Goal: Information Seeking & Learning: Check status

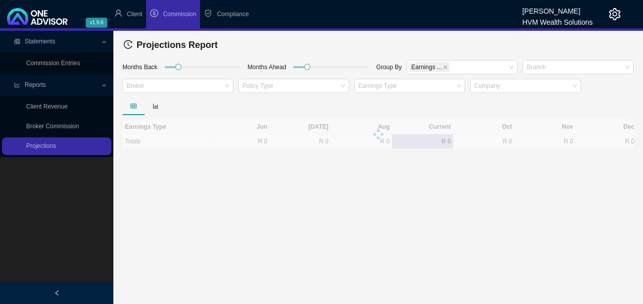
click at [53, 127] on link "Broker Commission" at bounding box center [52, 126] width 53 height 7
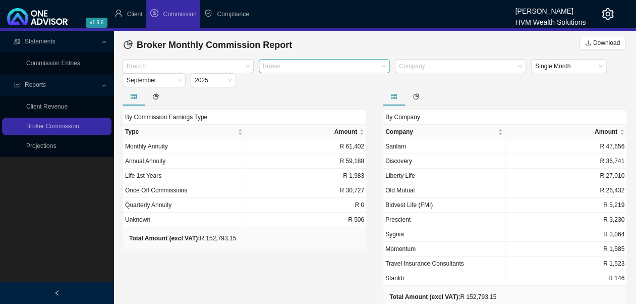
click at [286, 68] on div at bounding box center [319, 67] width 117 height 8
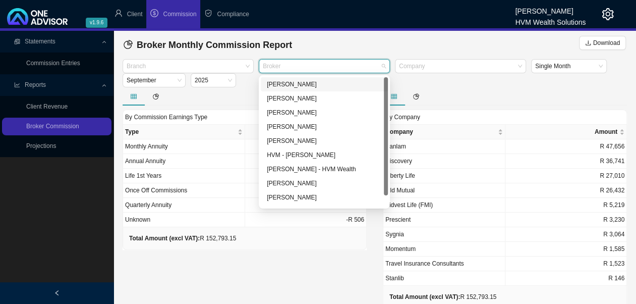
click at [288, 87] on div "[PERSON_NAME]" at bounding box center [324, 84] width 115 height 10
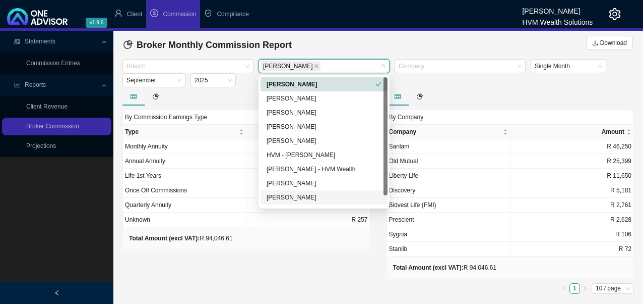
click at [326, 250] on div "By Commission Earnings Type Type Amount Monthly Annuity R 40,022 Annual Annuity…" at bounding box center [246, 192] width 264 height 210
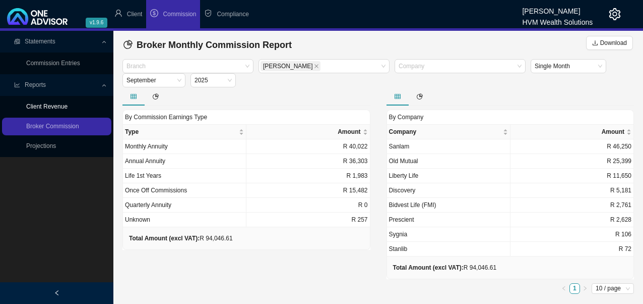
click at [61, 107] on link "Client Revenue" at bounding box center [46, 106] width 41 height 7
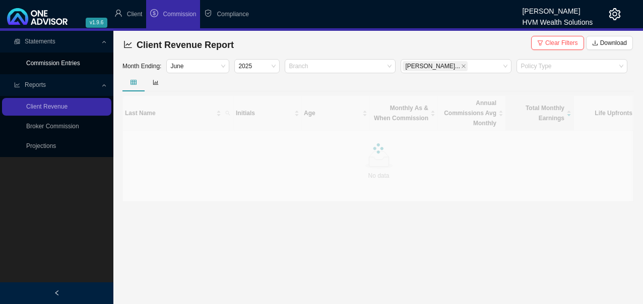
click at [70, 64] on link "Commission Entries" at bounding box center [53, 62] width 54 height 7
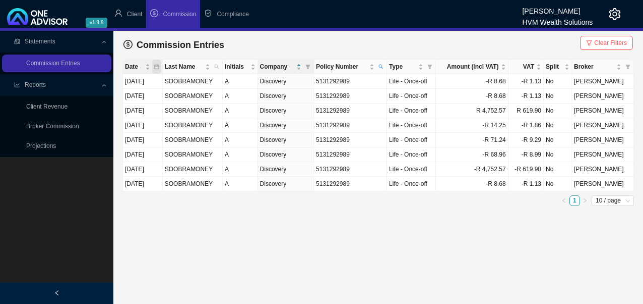
click at [159, 65] on icon "calendar" at bounding box center [156, 66] width 5 height 5
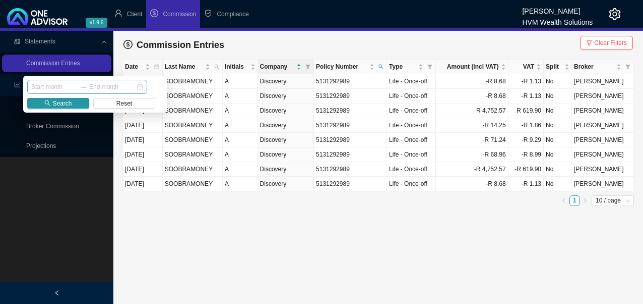
click at [66, 81] on div at bounding box center [87, 87] width 120 height 14
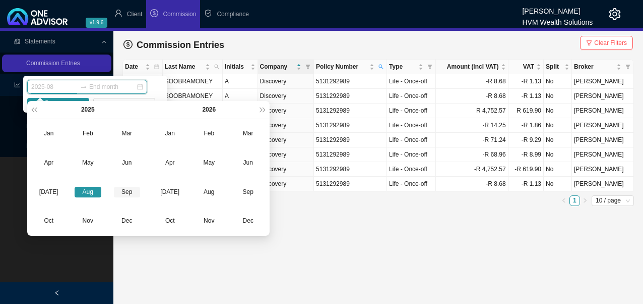
type input "2025-09"
click at [127, 190] on div "Sep" at bounding box center [127, 192] width 27 height 11
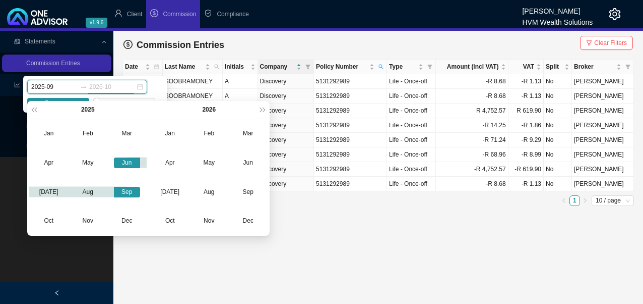
type input "2026-11"
type input "2026-10"
type input "2025-03"
type input "2025-10"
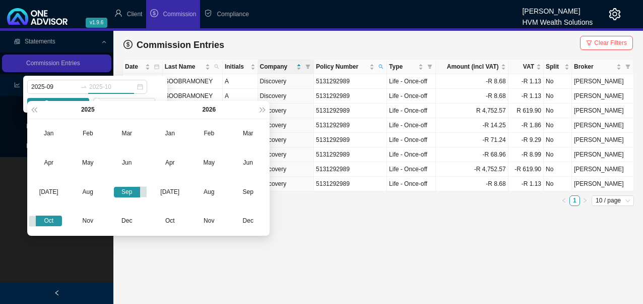
click at [52, 220] on div "Oct" at bounding box center [49, 220] width 27 height 11
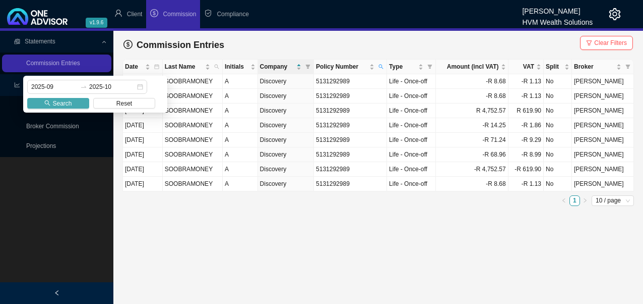
click at [66, 102] on span "Search" at bounding box center [61, 103] width 19 height 10
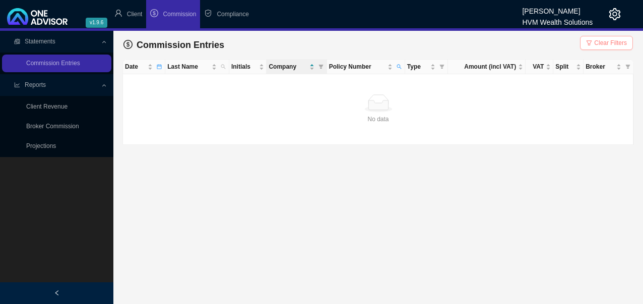
click at [618, 39] on span "Clear Filters" at bounding box center [610, 43] width 33 height 10
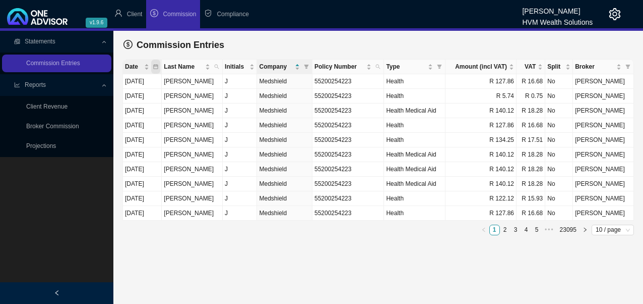
click at [158, 66] on icon "calendar" at bounding box center [156, 67] width 5 height 5
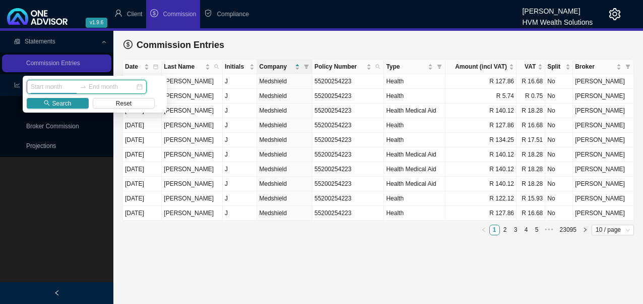
click at [49, 88] on input at bounding box center [54, 87] width 47 height 10
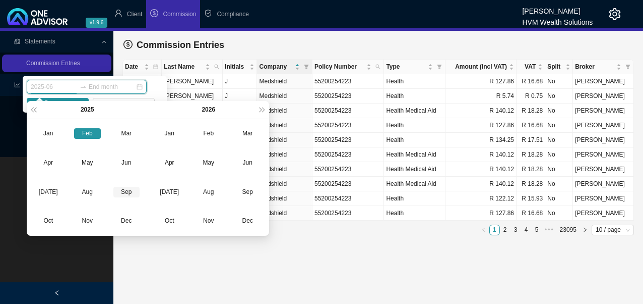
type input "2025-09"
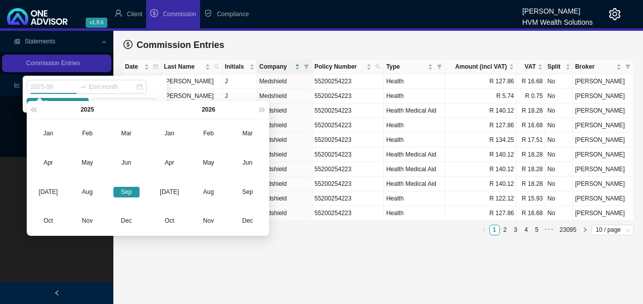
click at [126, 191] on div "Sep" at bounding box center [126, 192] width 27 height 11
type input "2025-03"
type input "2025-09"
click at [130, 195] on div "Sep" at bounding box center [126, 192] width 27 height 11
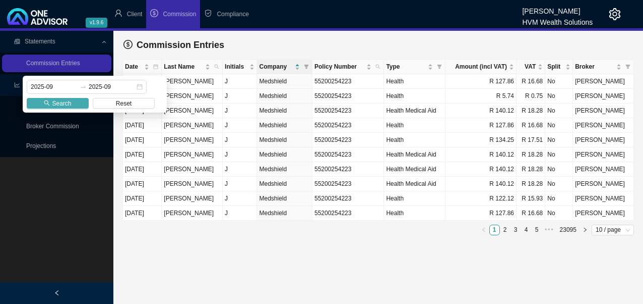
click at [67, 103] on span "Search" at bounding box center [61, 103] width 19 height 10
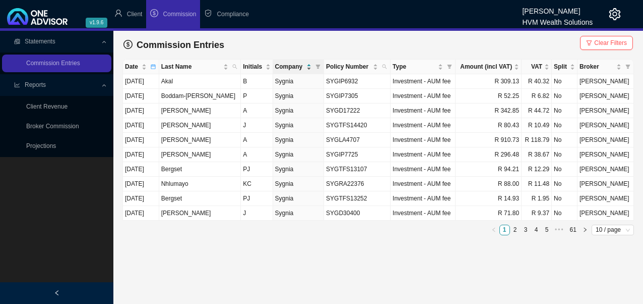
click at [286, 65] on span "Company" at bounding box center [290, 67] width 30 height 10
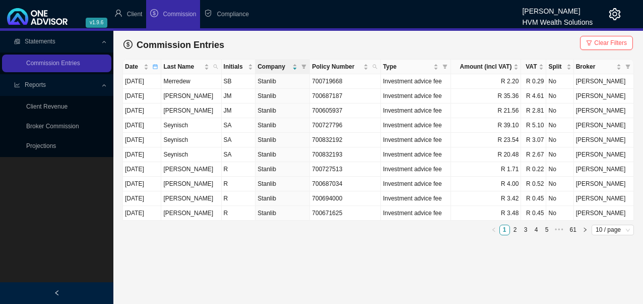
click at [303, 68] on icon "filter" at bounding box center [303, 66] width 5 height 5
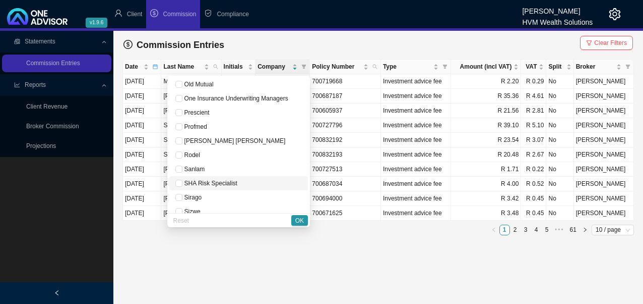
scroll to position [618, 0]
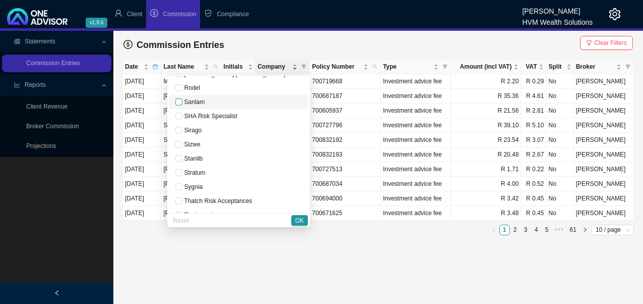
click at [177, 100] on input "checkbox" at bounding box center [178, 101] width 7 height 7
checkbox input "true"
click at [303, 219] on span "OK" at bounding box center [299, 220] width 9 height 10
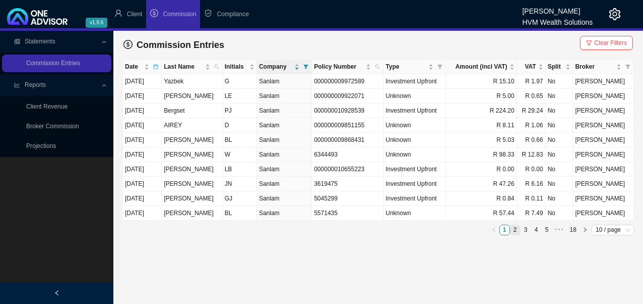
click at [517, 227] on link "2" at bounding box center [516, 230] width 10 height 10
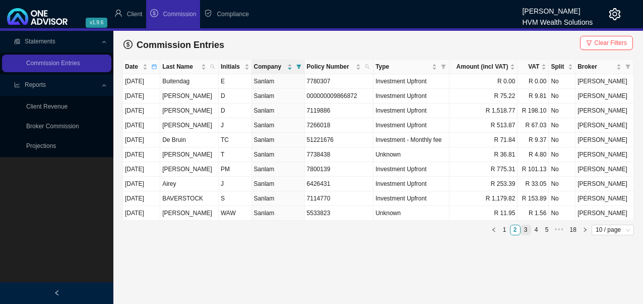
click at [526, 228] on link "3" at bounding box center [526, 230] width 10 height 10
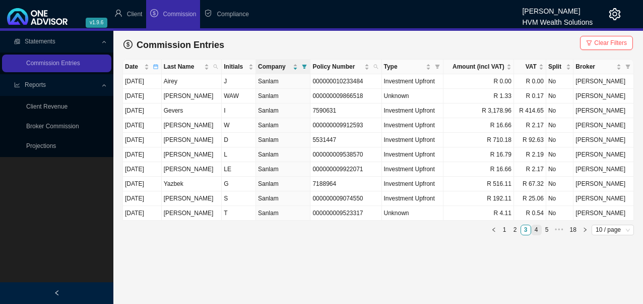
click at [540, 229] on link "4" at bounding box center [537, 230] width 10 height 10
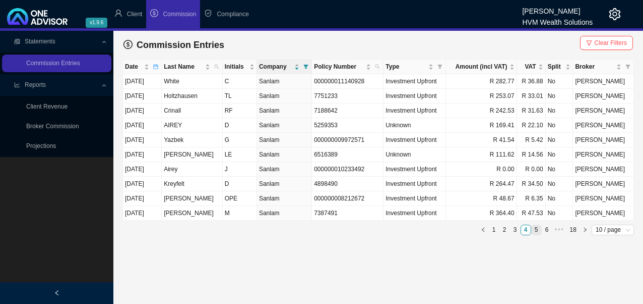
click at [540, 228] on link "5" at bounding box center [537, 230] width 10 height 10
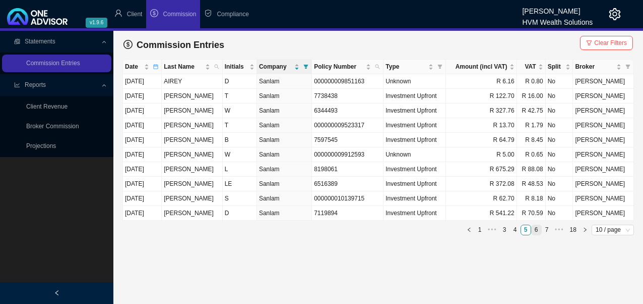
click at [539, 228] on link "6" at bounding box center [537, 230] width 10 height 10
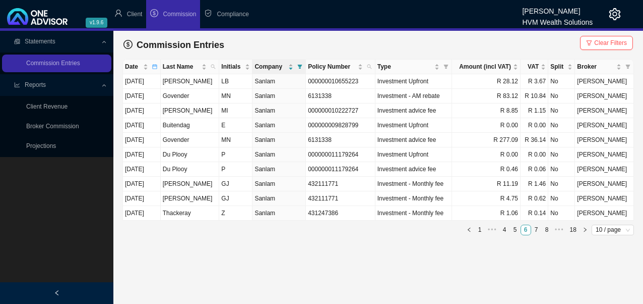
click at [539, 228] on link "7" at bounding box center [537, 230] width 10 height 10
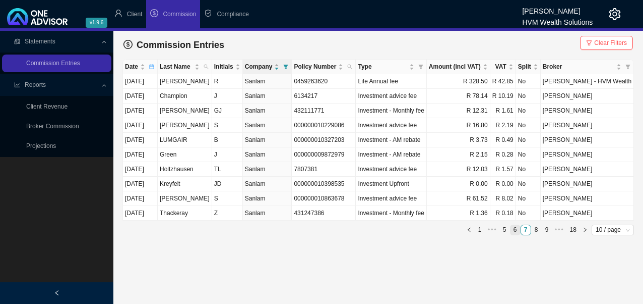
click at [539, 228] on link "8" at bounding box center [537, 230] width 10 height 10
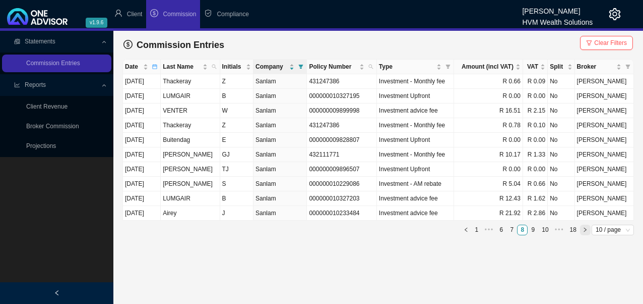
click at [587, 227] on icon "right" at bounding box center [585, 229] width 5 height 5
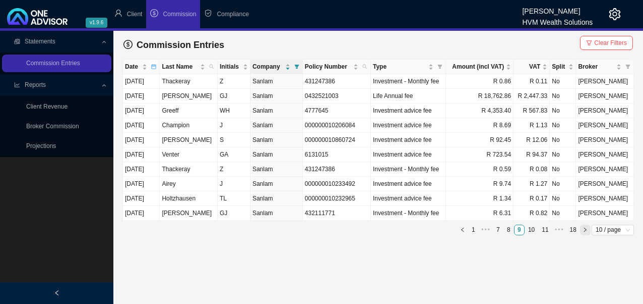
click at [586, 229] on icon "right" at bounding box center [585, 229] width 5 height 5
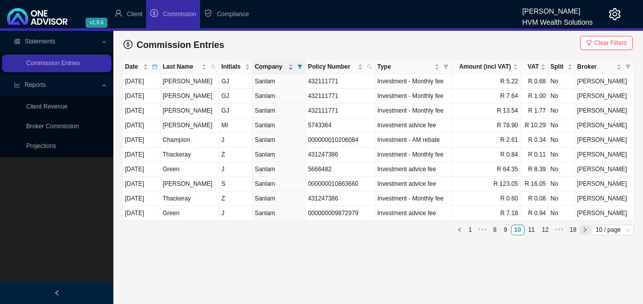
click at [586, 229] on icon "right" at bounding box center [585, 229] width 5 height 5
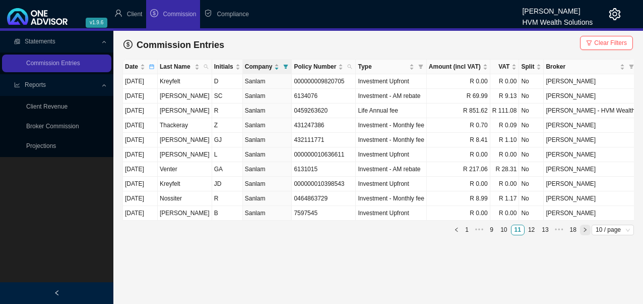
click at [586, 229] on icon "right" at bounding box center [585, 229] width 5 height 5
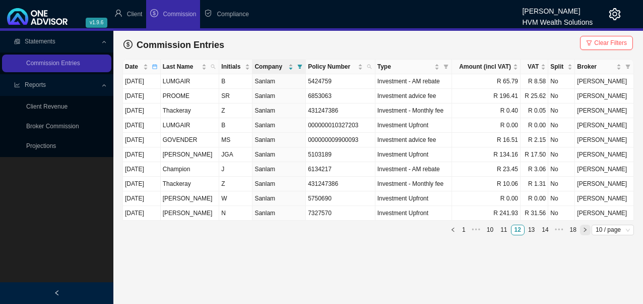
click at [586, 229] on icon "right" at bounding box center [585, 229] width 5 height 5
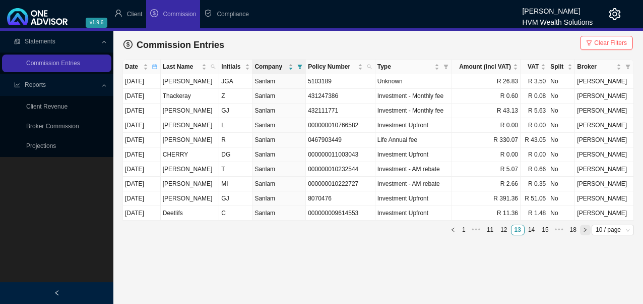
click at [586, 229] on icon "right" at bounding box center [585, 229] width 5 height 5
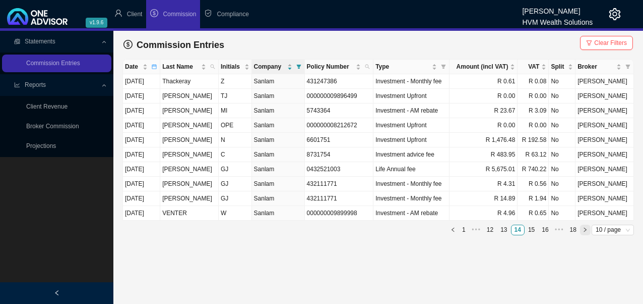
click at [586, 229] on icon "right" at bounding box center [585, 229] width 5 height 5
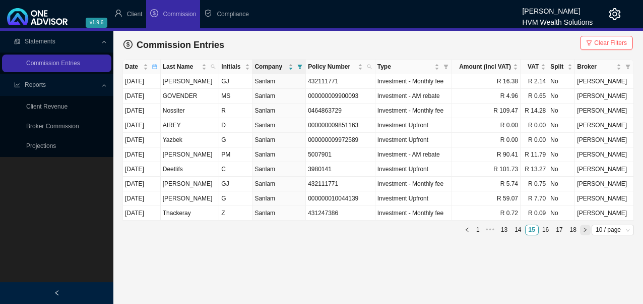
click at [586, 229] on icon "right" at bounding box center [585, 229] width 5 height 5
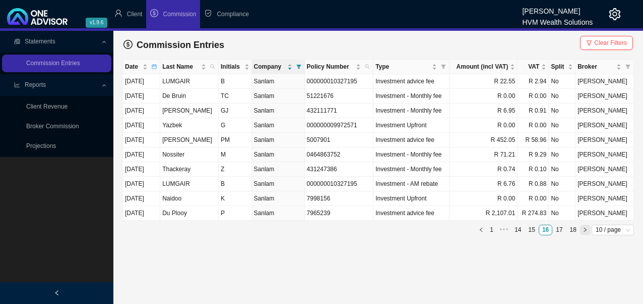
click at [586, 229] on icon "right" at bounding box center [585, 229] width 5 height 5
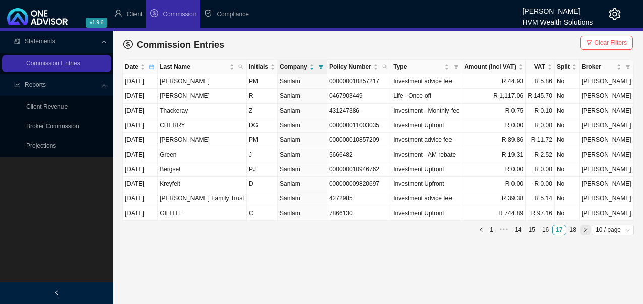
click at [586, 229] on icon "right" at bounding box center [585, 229] width 5 height 5
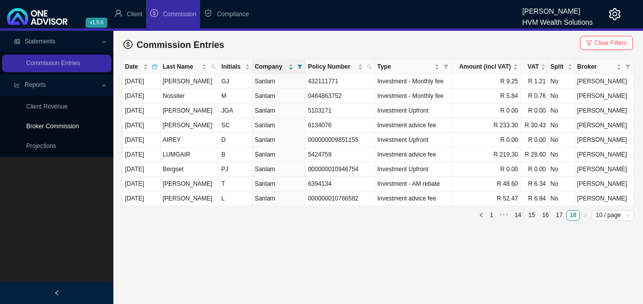
click at [72, 130] on link "Broker Commission" at bounding box center [52, 126] width 53 height 7
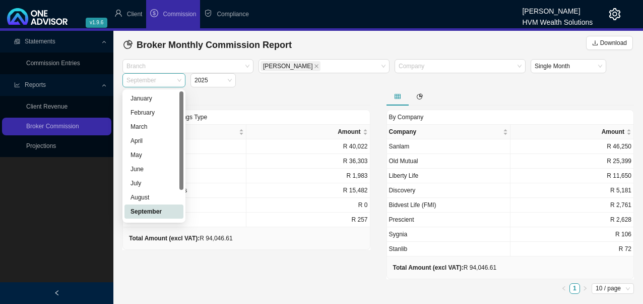
click at [180, 80] on span "September" at bounding box center [154, 80] width 55 height 13
click at [145, 197] on div "August" at bounding box center [154, 197] width 47 height 10
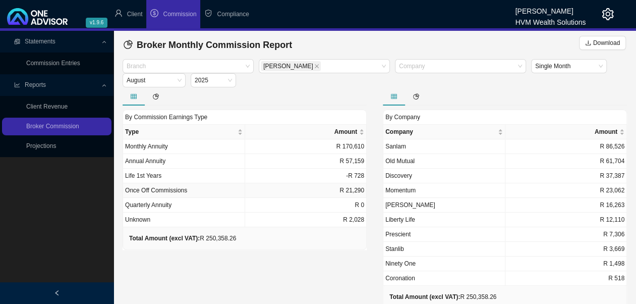
click at [350, 191] on td "R 21,290" at bounding box center [306, 190] width 122 height 15
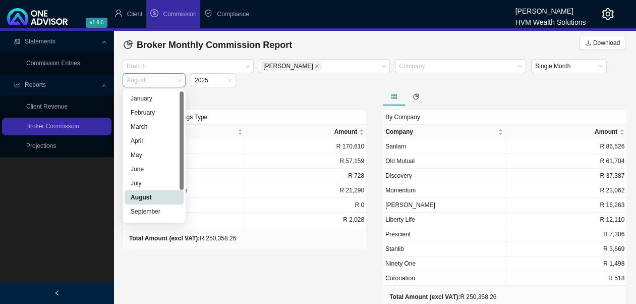
click at [172, 84] on span "August" at bounding box center [154, 80] width 55 height 13
click at [146, 186] on div "July" at bounding box center [154, 183] width 47 height 10
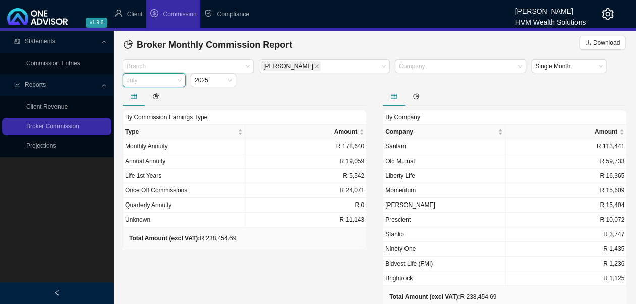
click at [182, 79] on div "July" at bounding box center [154, 80] width 63 height 14
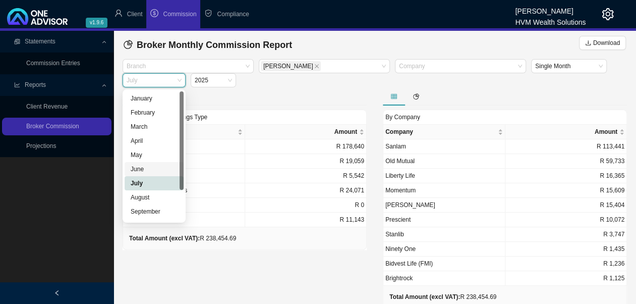
click at [143, 170] on div "June" at bounding box center [154, 169] width 47 height 10
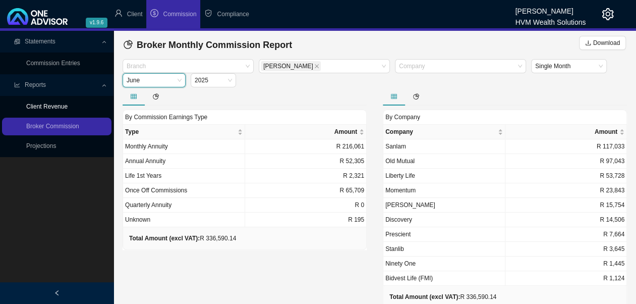
click at [48, 104] on link "Client Revenue" at bounding box center [46, 106] width 41 height 7
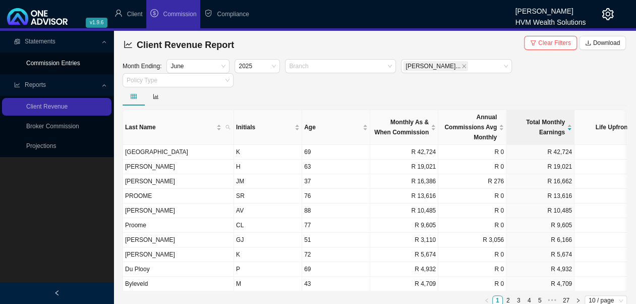
click at [65, 62] on link "Commission Entries" at bounding box center [53, 62] width 54 height 7
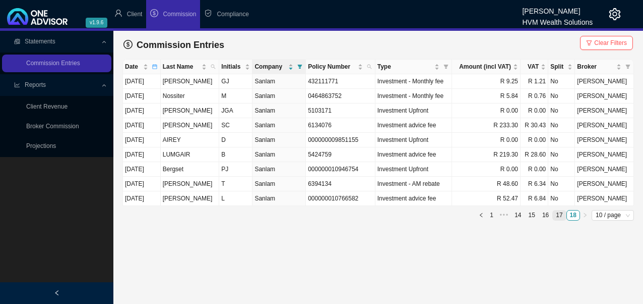
click at [560, 213] on link "17" at bounding box center [559, 215] width 13 height 10
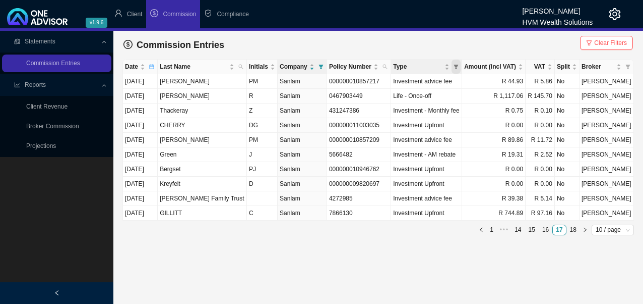
click at [457, 67] on icon "filter" at bounding box center [456, 67] width 5 height 4
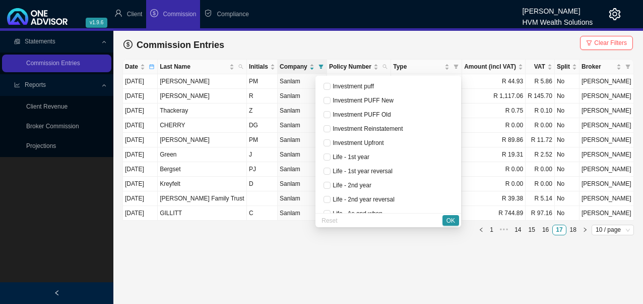
scroll to position [434, 0]
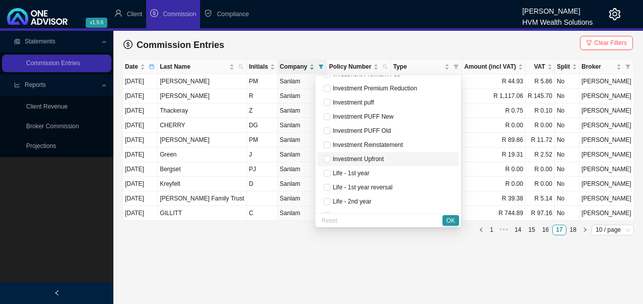
click at [347, 158] on span "Investment Upfront" at bounding box center [357, 158] width 53 height 7
checkbox input "true"
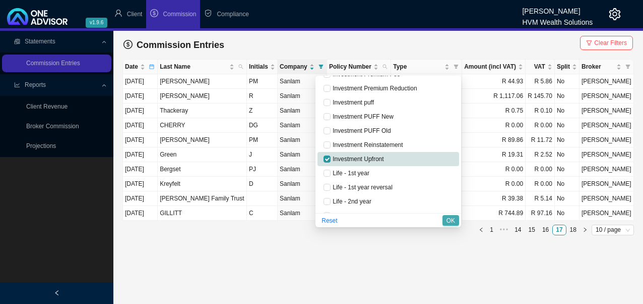
click at [449, 220] on span "OK" at bounding box center [451, 220] width 9 height 10
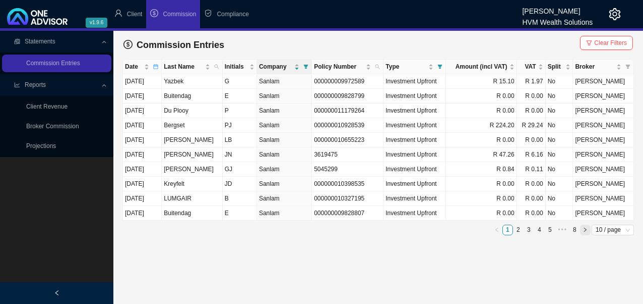
click at [584, 227] on icon "right" at bounding box center [585, 229] width 5 height 5
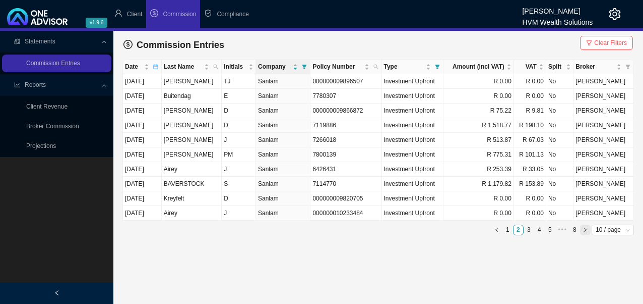
click at [584, 227] on icon "right" at bounding box center [585, 229] width 5 height 5
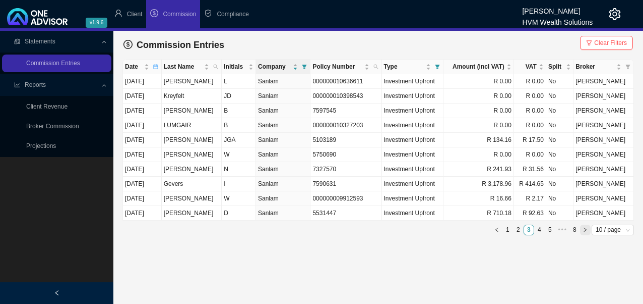
click at [584, 227] on icon "right" at bounding box center [585, 229] width 5 height 5
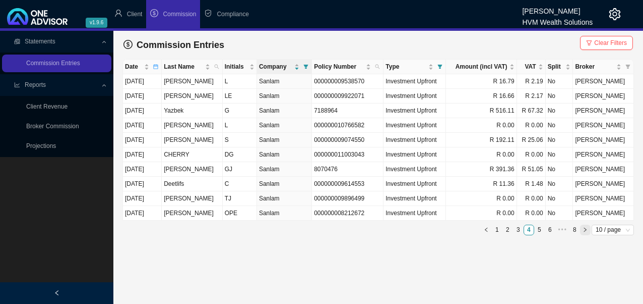
click at [584, 227] on icon "right" at bounding box center [585, 229] width 5 height 5
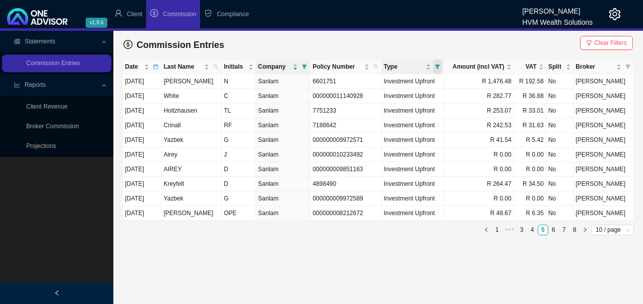
click at [440, 66] on icon "filter" at bounding box center [437, 66] width 5 height 5
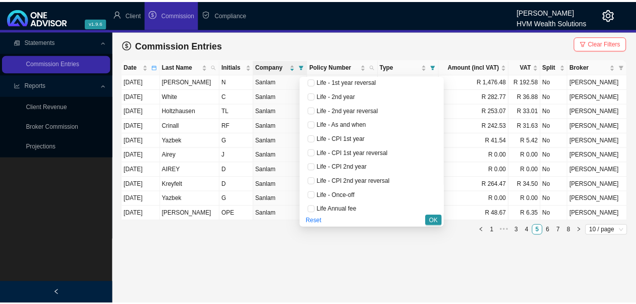
scroll to position [605, 0]
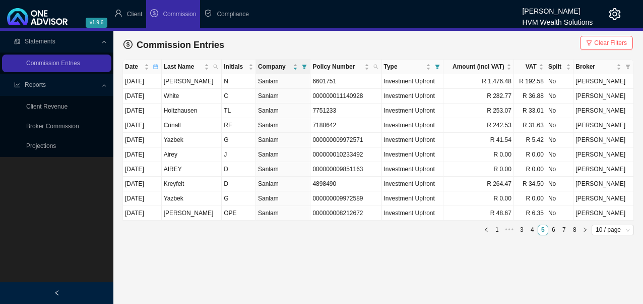
click at [268, 250] on main "Statements Commission Entries Reports Client Revenue Broker Commission Projecti…" at bounding box center [321, 167] width 643 height 273
click at [56, 127] on link "Broker Commission" at bounding box center [52, 126] width 53 height 7
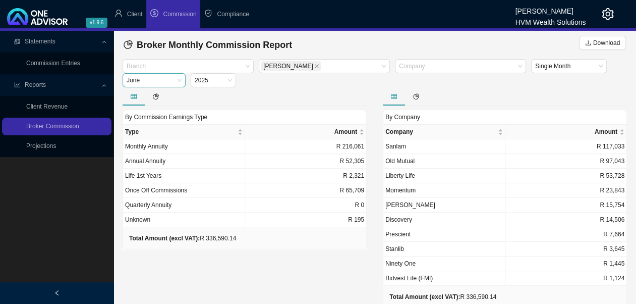
click at [177, 80] on span "June" at bounding box center [154, 80] width 55 height 13
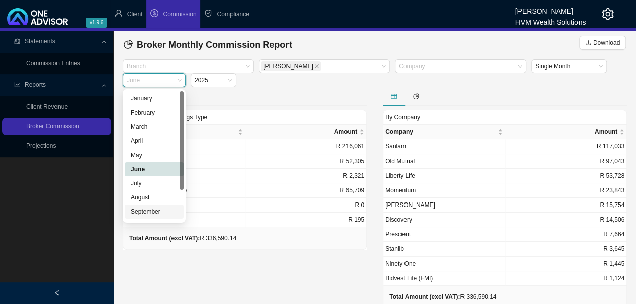
click at [154, 211] on div "September" at bounding box center [154, 211] width 47 height 10
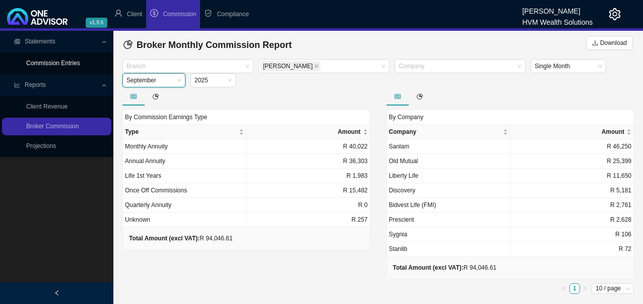
click at [67, 64] on link "Commission Entries" at bounding box center [53, 62] width 54 height 7
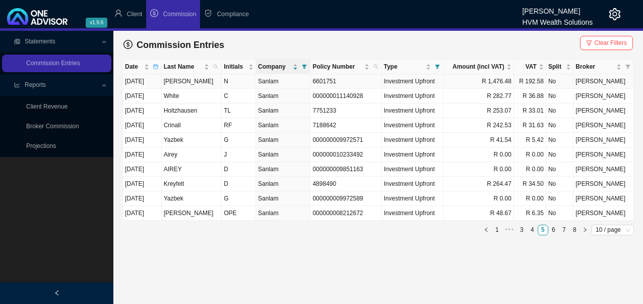
click at [414, 82] on span "Investment Upfront" at bounding box center [409, 81] width 51 height 7
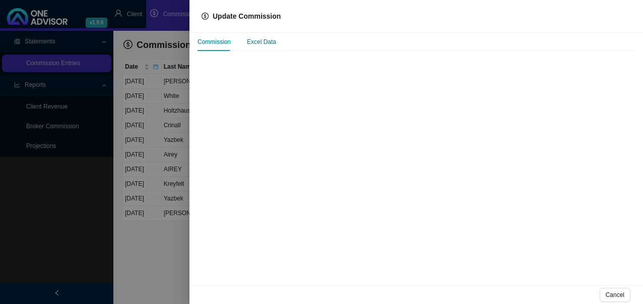
click at [264, 44] on div "Excel Data" at bounding box center [261, 42] width 29 height 10
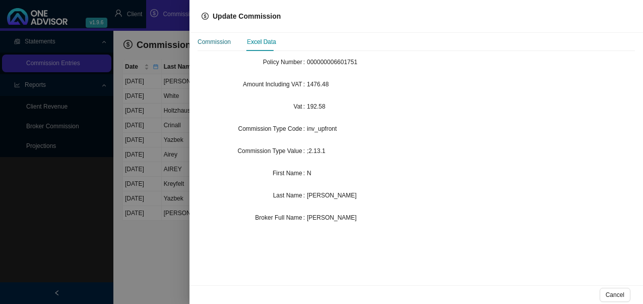
click at [226, 42] on div "Commission" at bounding box center [214, 42] width 33 height 10
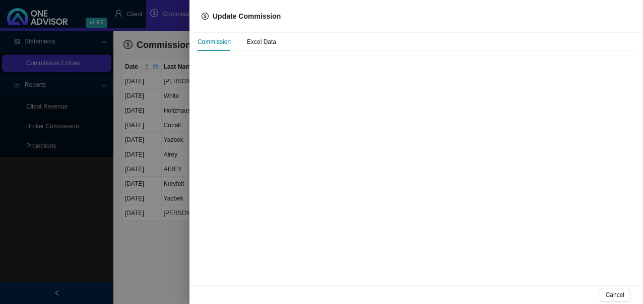
click at [155, 255] on div at bounding box center [321, 152] width 643 height 304
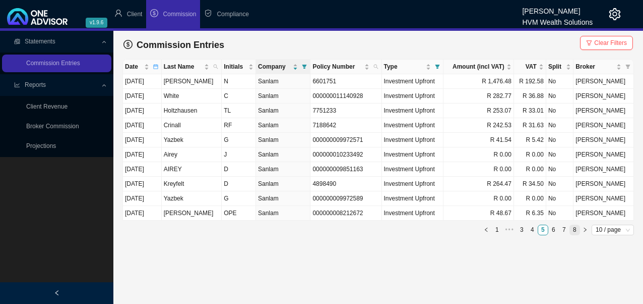
click at [576, 227] on link "8" at bounding box center [575, 230] width 10 height 10
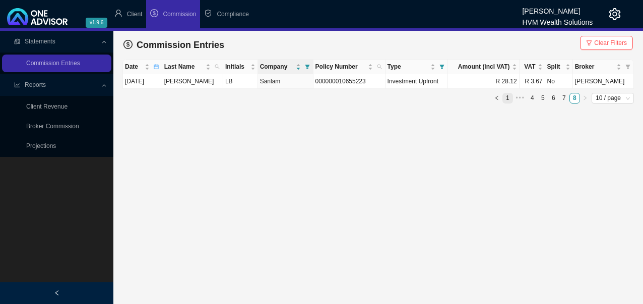
click at [507, 100] on link "1" at bounding box center [508, 98] width 10 height 10
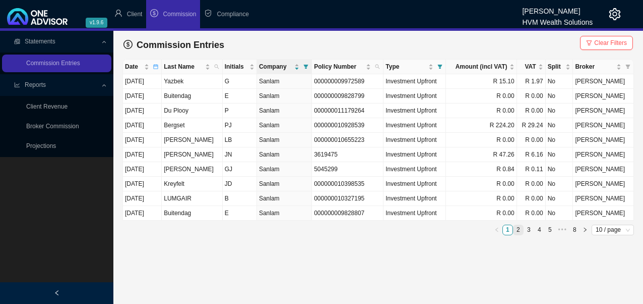
click at [521, 229] on link "2" at bounding box center [519, 230] width 10 height 10
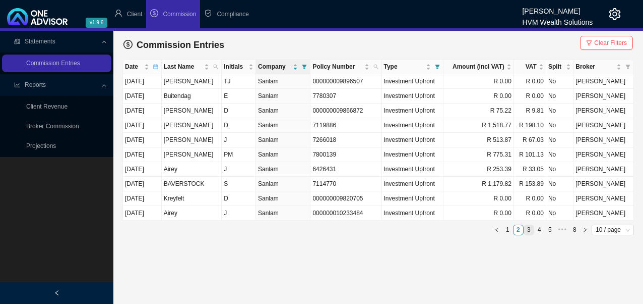
click at [527, 226] on link "3" at bounding box center [529, 230] width 10 height 10
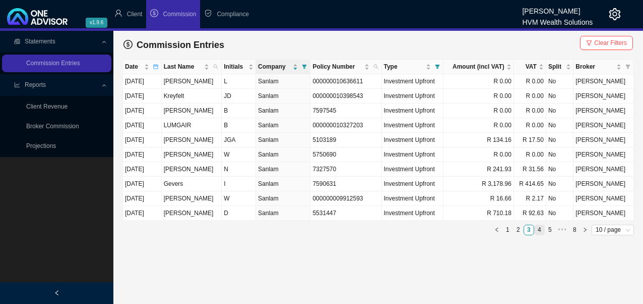
click at [541, 228] on link "4" at bounding box center [540, 230] width 10 height 10
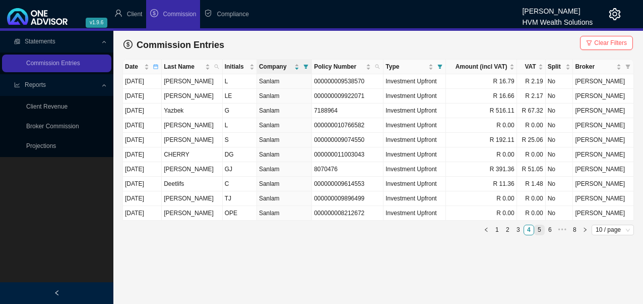
click at [541, 229] on link "5" at bounding box center [540, 230] width 10 height 10
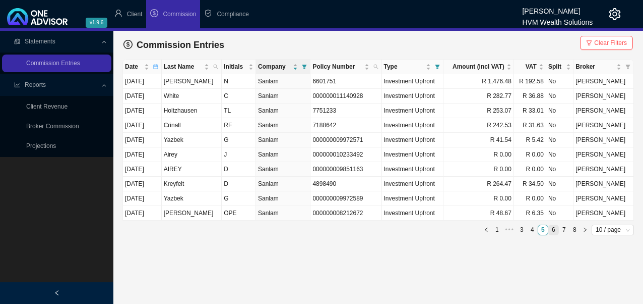
click at [552, 229] on link "6" at bounding box center [554, 230] width 10 height 10
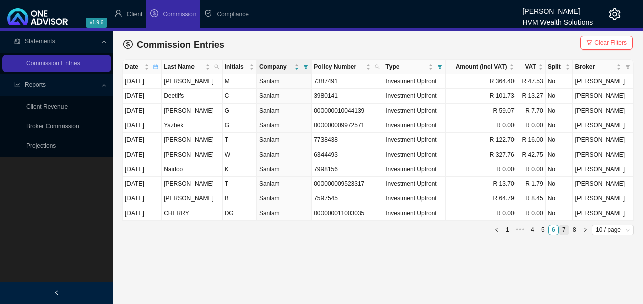
click at [562, 229] on link "7" at bounding box center [565, 230] width 10 height 10
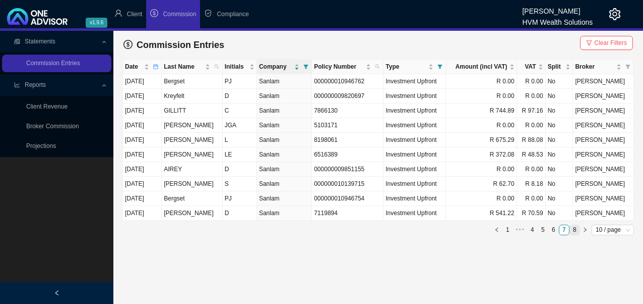
click at [577, 229] on link "8" at bounding box center [575, 230] width 10 height 10
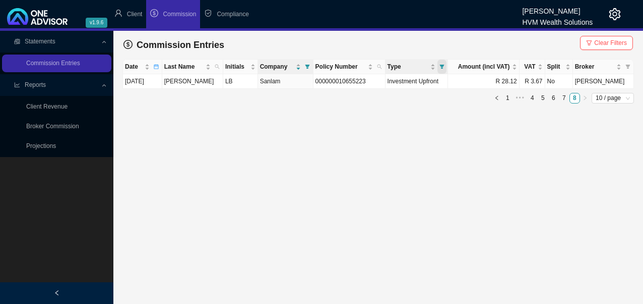
click at [445, 64] on icon "filter" at bounding box center [442, 66] width 5 height 5
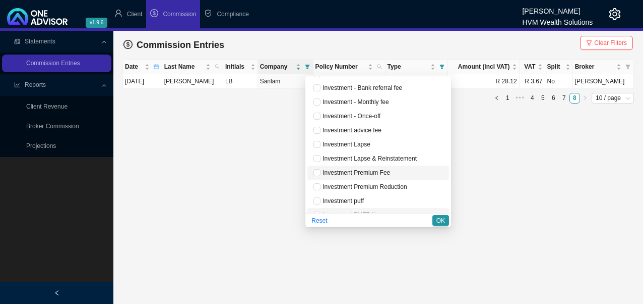
scroll to position [403, 0]
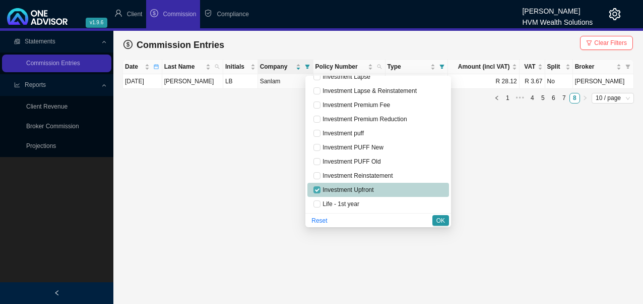
click at [314, 190] on input "checkbox" at bounding box center [317, 189] width 7 height 7
checkbox input "false"
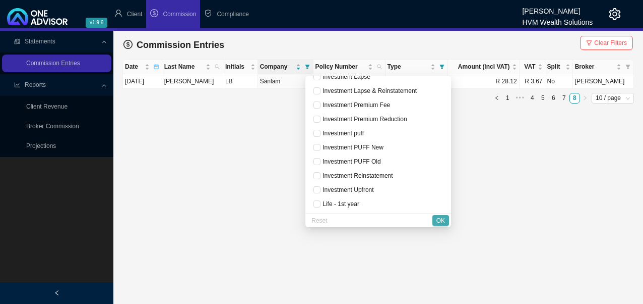
click at [445, 220] on span "OK" at bounding box center [441, 220] width 9 height 10
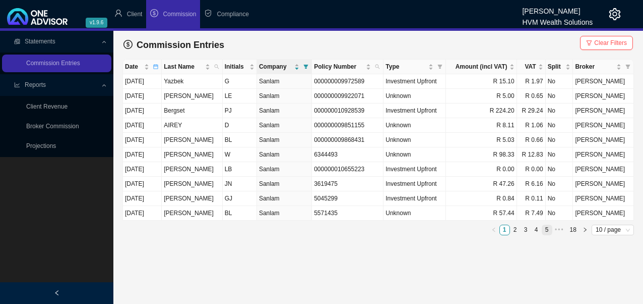
click at [548, 229] on link "5" at bounding box center [547, 230] width 10 height 10
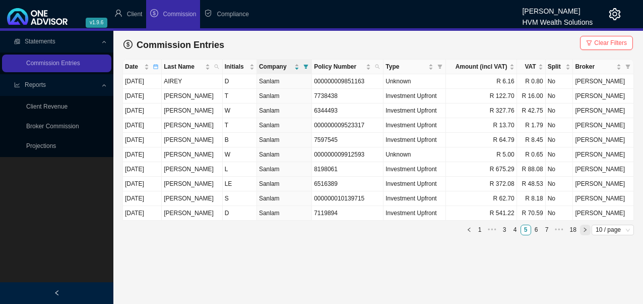
click at [586, 230] on button "button" at bounding box center [585, 229] width 11 height 11
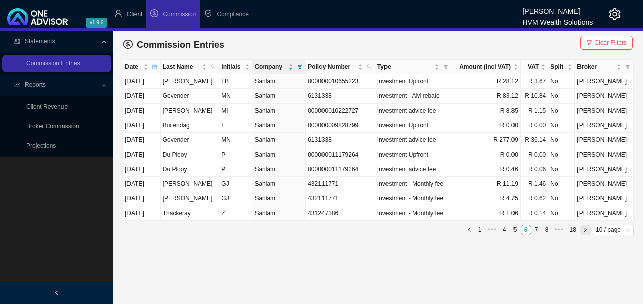
click at [586, 230] on button "button" at bounding box center [585, 229] width 11 height 11
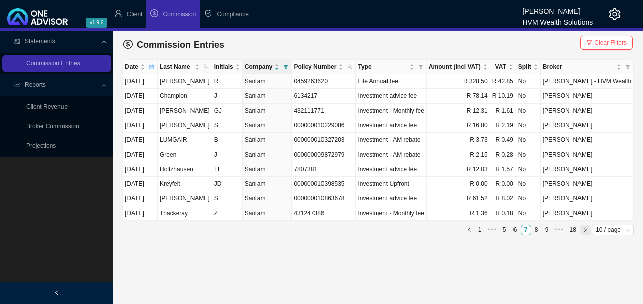
click at [586, 230] on button "button" at bounding box center [585, 229] width 11 height 11
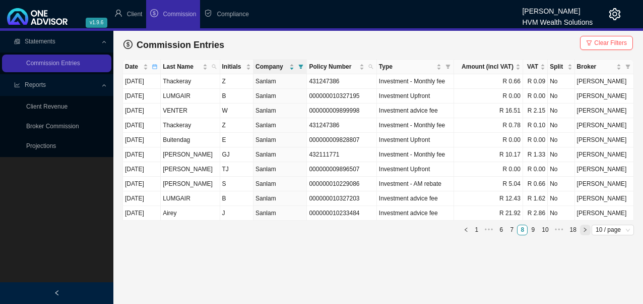
click at [586, 230] on button "button" at bounding box center [585, 229] width 11 height 11
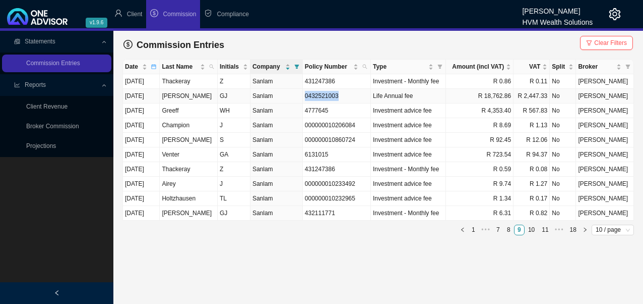
drag, startPoint x: 346, startPoint y: 94, endPoint x: 309, endPoint y: 96, distance: 37.3
click at [309, 96] on td "0432521003" at bounding box center [337, 96] width 68 height 15
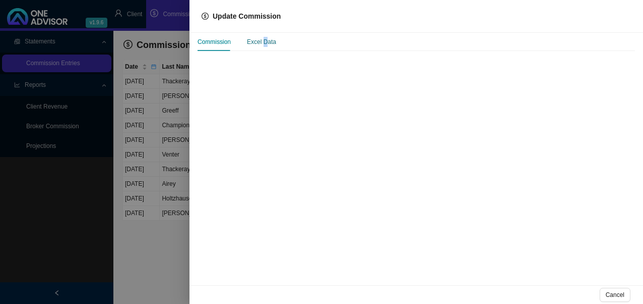
drag, startPoint x: 309, startPoint y: 96, endPoint x: 264, endPoint y: 40, distance: 71.3
click at [264, 40] on div "Excel Data" at bounding box center [261, 42] width 29 height 10
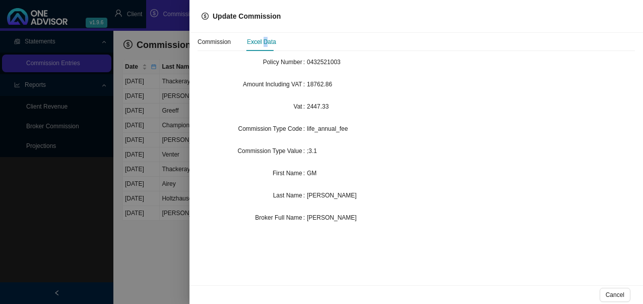
click at [264, 40] on div "Excel Data" at bounding box center [261, 42] width 29 height 10
click at [174, 231] on div at bounding box center [321, 152] width 643 height 304
